Goal: Task Accomplishment & Management: Use online tool/utility

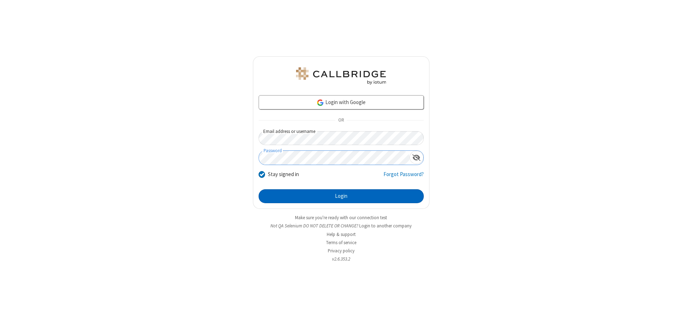
click at [341, 196] on button "Login" at bounding box center [341, 196] width 165 height 14
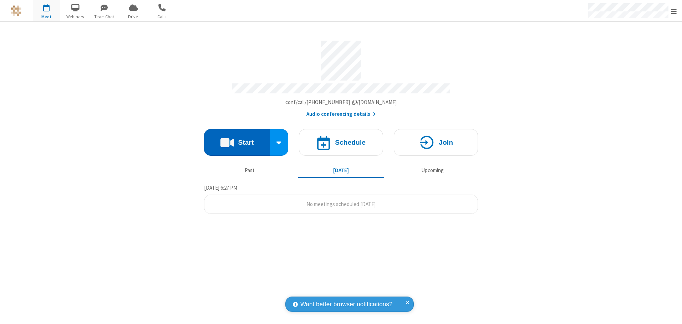
click at [237, 140] on button "Start" at bounding box center [237, 142] width 66 height 27
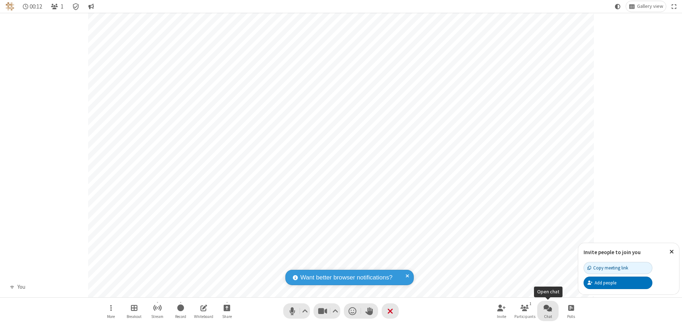
click at [548, 308] on span "Open chat" at bounding box center [548, 308] width 9 height 9
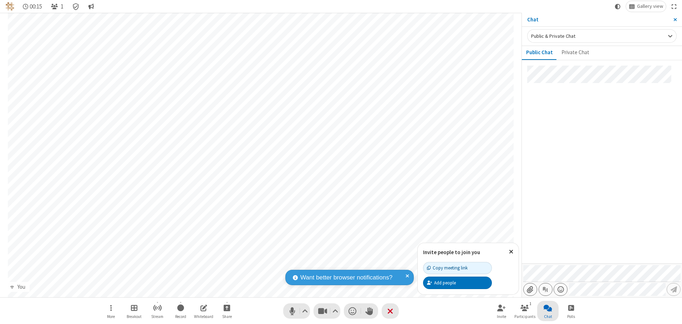
type input "C:\fakepath\doc_test.docx"
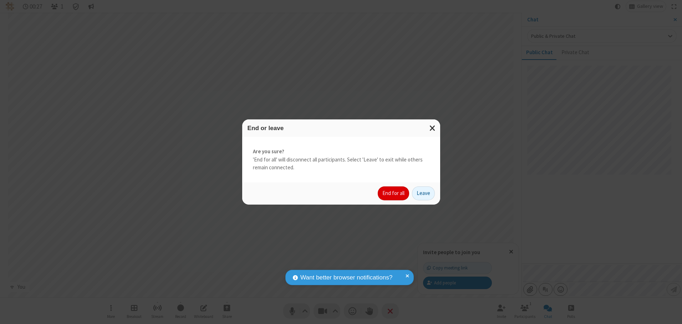
click at [394, 193] on button "End for all" at bounding box center [393, 194] width 31 height 14
